Goal: Navigation & Orientation: Find specific page/section

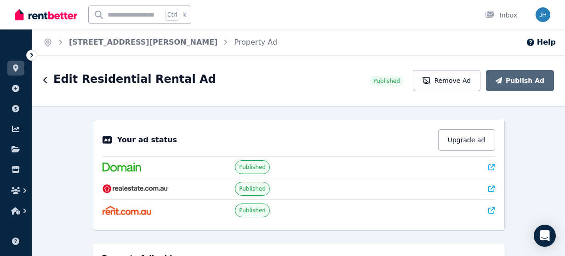
select select "**********"
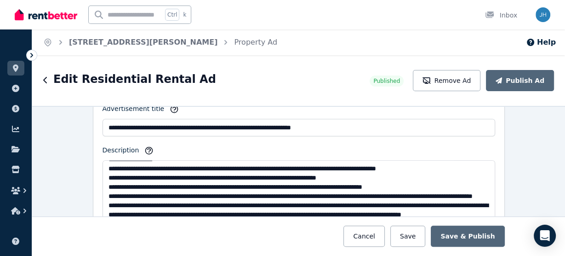
click at [366, 29] on div "Ctrl k Inbox" at bounding box center [267, 14] width 504 height 29
click at [504, 14] on div "Inbox" at bounding box center [501, 15] width 32 height 9
